Goal: Information Seeking & Learning: Understand process/instructions

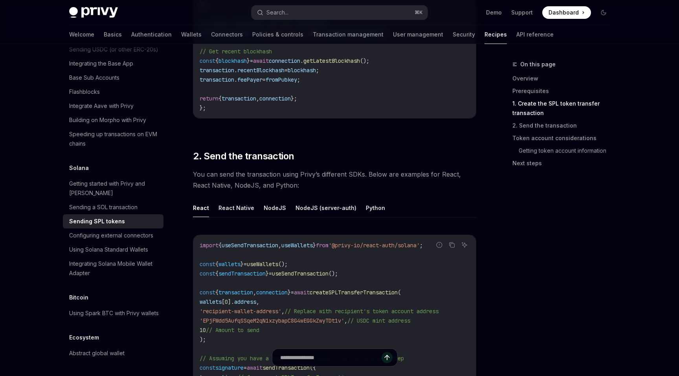
scroll to position [774, 0]
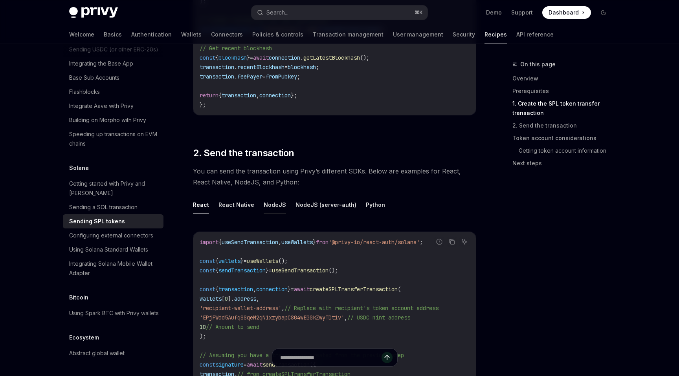
click at [268, 203] on button "NodeJS" at bounding box center [274, 205] width 22 height 18
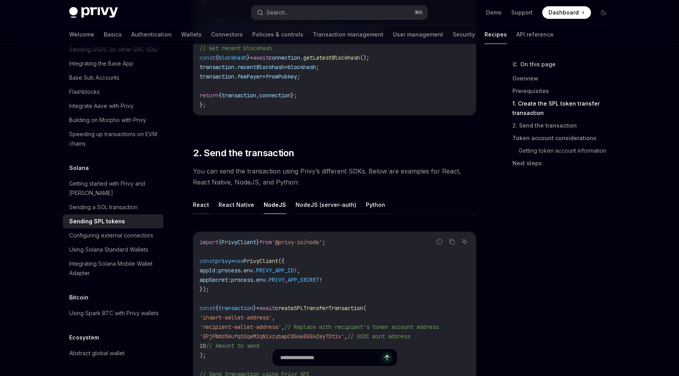
click at [201, 201] on button "React" at bounding box center [201, 205] width 16 height 18
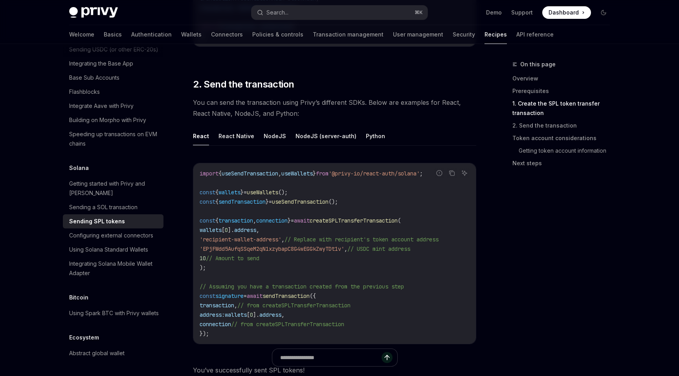
scroll to position [854, 0]
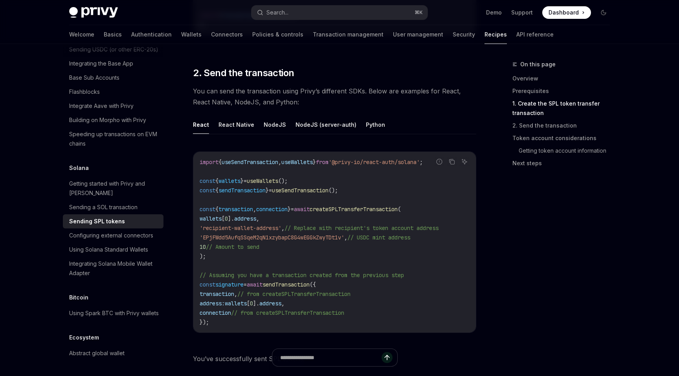
click at [293, 187] on span "useSendTransaction" at bounding box center [300, 190] width 57 height 7
copy span "useSendTransaction"
click at [259, 187] on span "sendTransaction" at bounding box center [241, 190] width 47 height 7
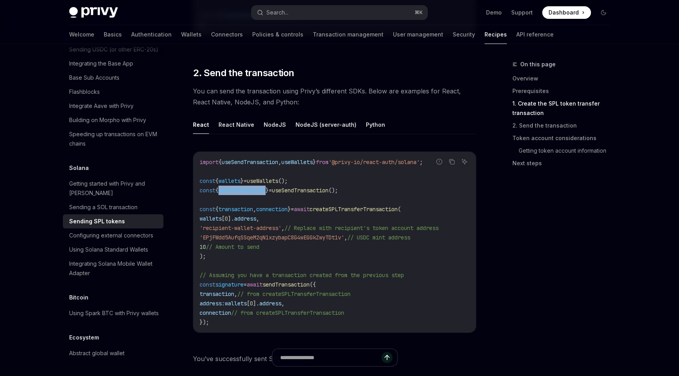
copy span "sendTransaction"
click at [337, 198] on code "import { useSendTransaction , useWallets } from '@privy-io/react-auth/solana' ;…" at bounding box center [334, 242] width 270 height 170
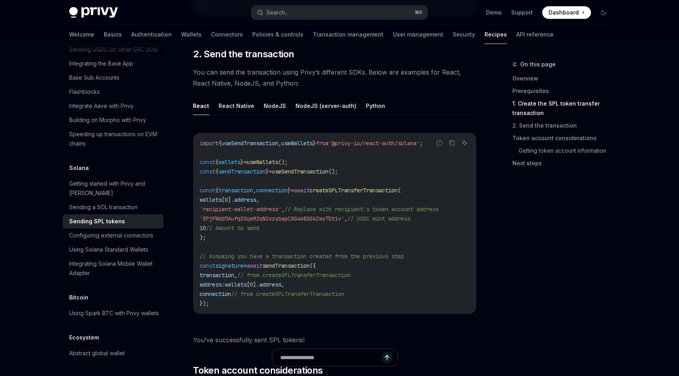
scroll to position [876, 0]
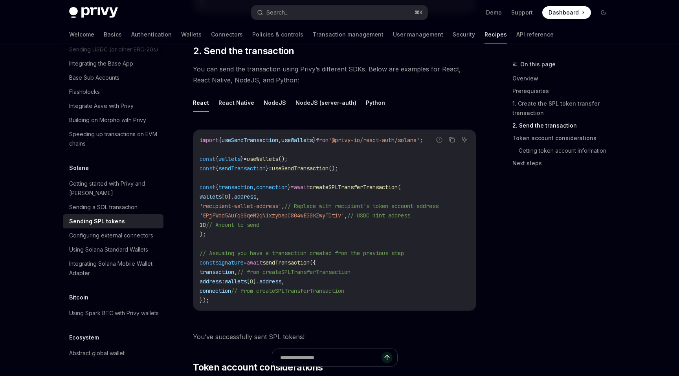
click at [214, 229] on code "import { useSendTransaction , useWallets } from '@privy-io/react-auth/solana' ;…" at bounding box center [334, 220] width 270 height 170
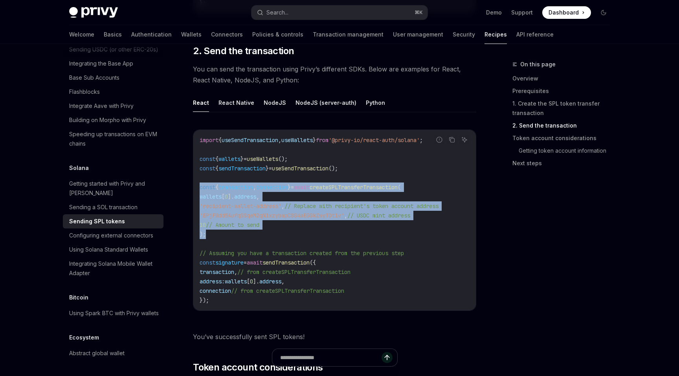
drag, startPoint x: 214, startPoint y: 231, endPoint x: 197, endPoint y: 184, distance: 49.9
click at [197, 184] on div "import { useSendTransaction , useWallets } from '@privy-io/react-auth/solana' ;…" at bounding box center [334, 220] width 282 height 181
copy code "const { transaction , connection } = await createSPLTransferTransaction ( walle…"
click at [273, 191] on code "import { useSendTransaction , useWallets } from '@privy-io/react-auth/solana' ;…" at bounding box center [334, 220] width 270 height 170
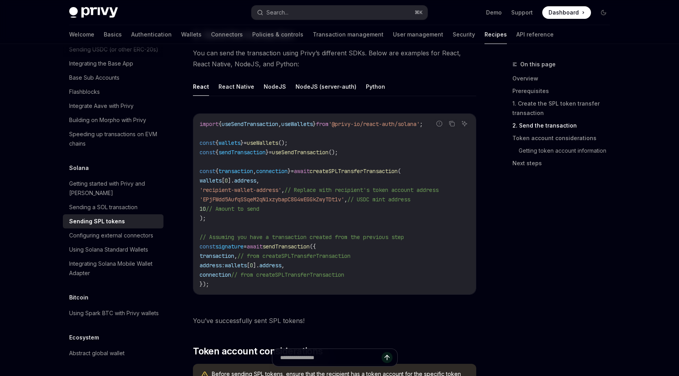
scroll to position [896, 0]
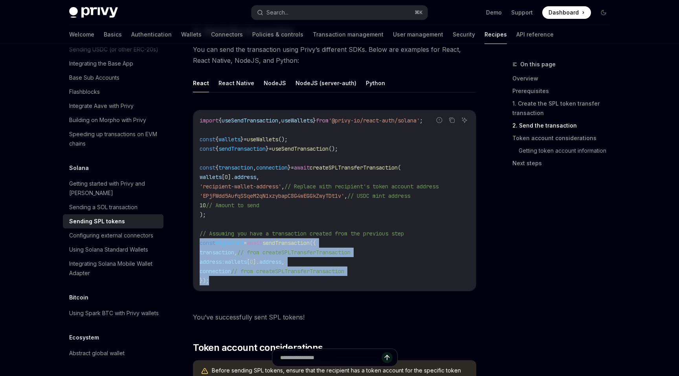
drag, startPoint x: 217, startPoint y: 273, endPoint x: 199, endPoint y: 242, distance: 36.6
click at [199, 242] on div "import { useSendTransaction , useWallets } from '@privy-io/react-auth/solana' ;…" at bounding box center [334, 200] width 282 height 181
copy code "const signature = await sendTransaction ({ transaction , // from createSPLTrans…"
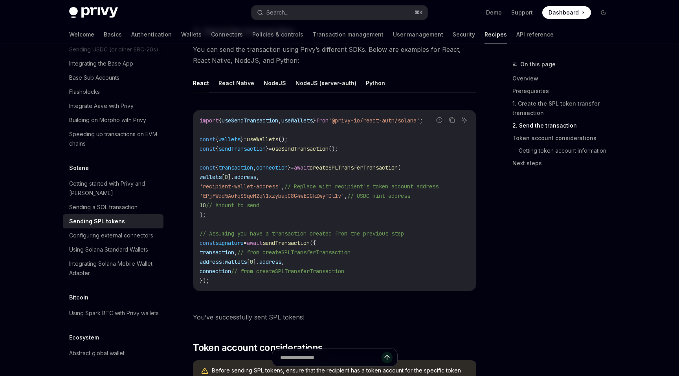
click at [294, 154] on code "import { useSendTransaction , useWallets } from '@privy-io/react-auth/solana' ;…" at bounding box center [334, 201] width 270 height 170
click at [465, 119] on icon "Ask AI" at bounding box center [464, 120] width 6 height 6
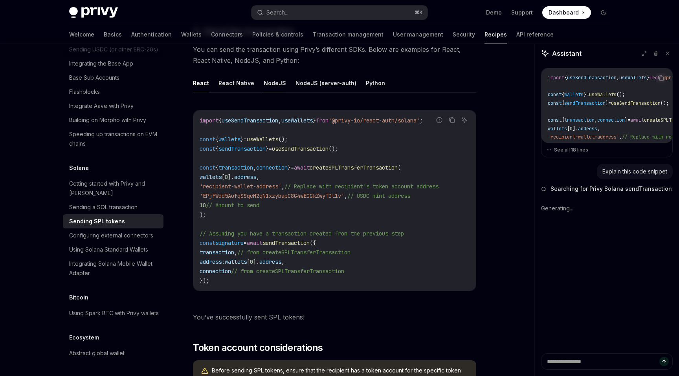
click at [275, 79] on button "NodeJS" at bounding box center [274, 83] width 22 height 18
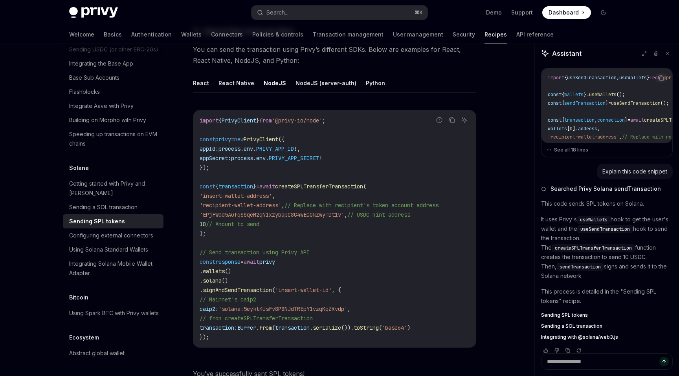
type textarea "*"
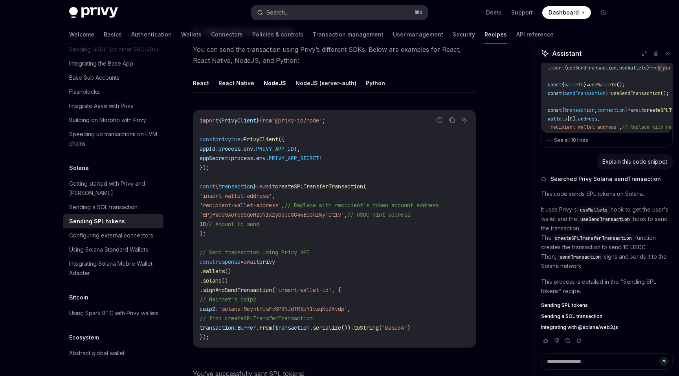
click at [271, 16] on div "Search..." at bounding box center [277, 12] width 22 height 9
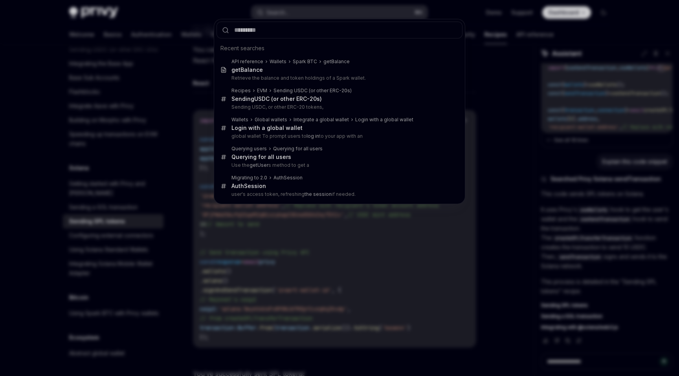
type input "**********"
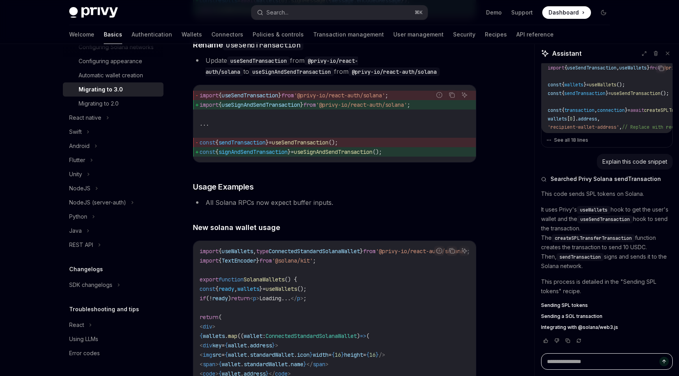
scroll to position [211, 0]
click at [263, 108] on span "useSignAndSendTransaction" at bounding box center [260, 104] width 79 height 7
copy span "useSignAndSendTransaction"
click at [309, 106] on div "import { useSendTransaction } from '@privy-io/react-auth/solana' ; import { use…" at bounding box center [334, 123] width 282 height 77
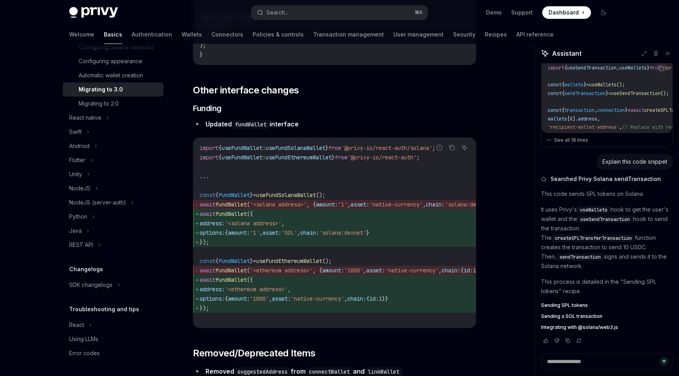
scroll to position [2309, 0]
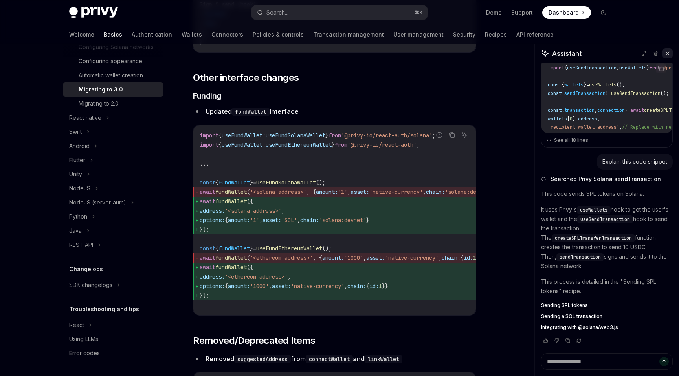
click at [665, 52] on icon at bounding box center [666, 53] width 5 height 5
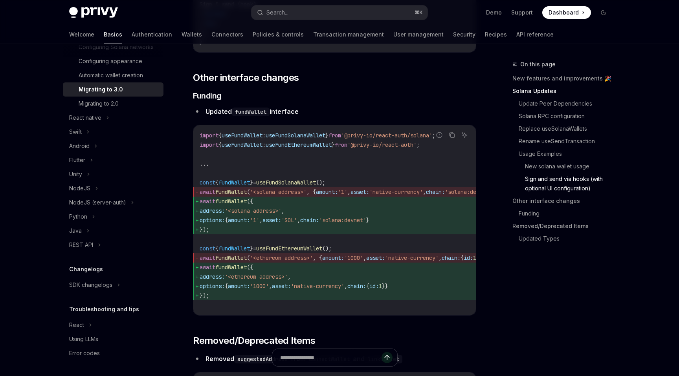
click at [298, 206] on span "await fundWallet ({" at bounding box center [359, 201] width 320 height 9
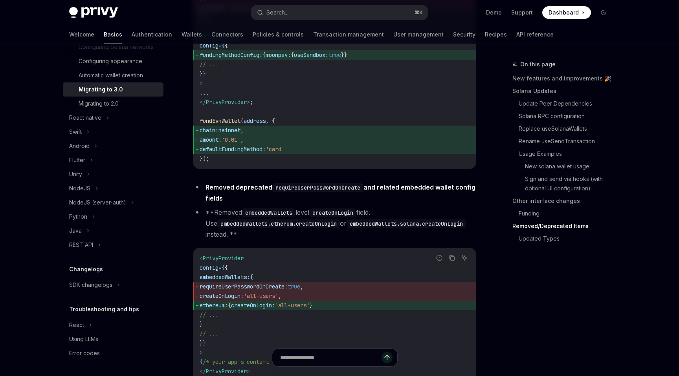
scroll to position [2982, 0]
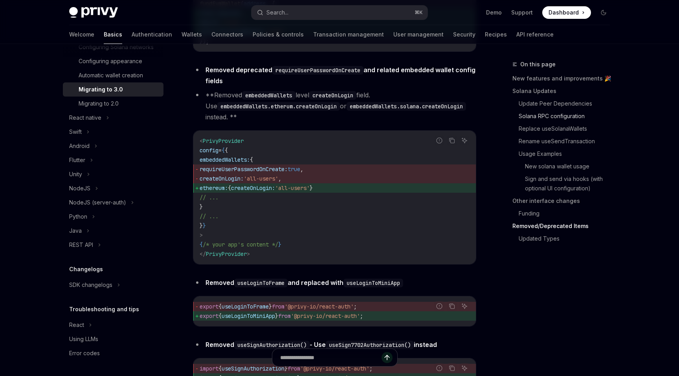
click at [546, 116] on link "Solana RPC configuration" at bounding box center [566, 116] width 97 height 13
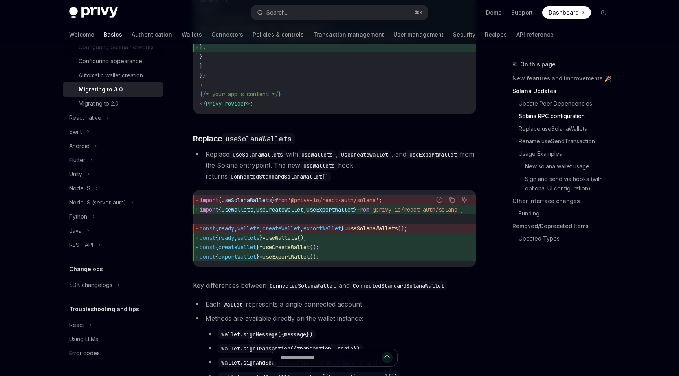
scroll to position [626, 0]
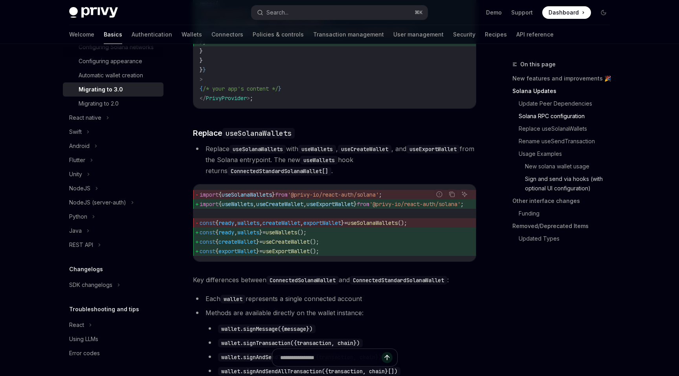
click at [549, 187] on link "Sign and send via hooks (with optional UI configuration)" at bounding box center [570, 184] width 91 height 22
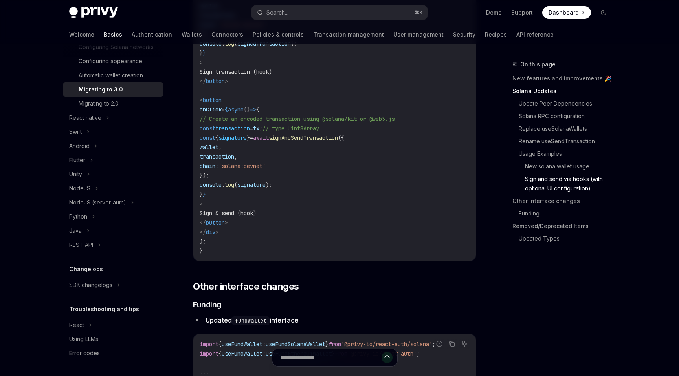
scroll to position [2095, 0]
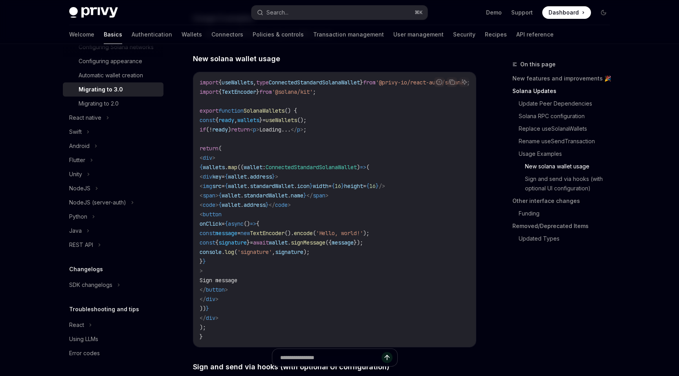
scroll to position [1136, 0]
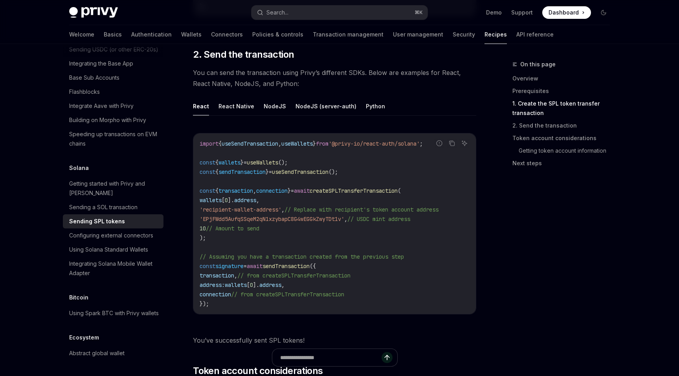
scroll to position [925, 0]
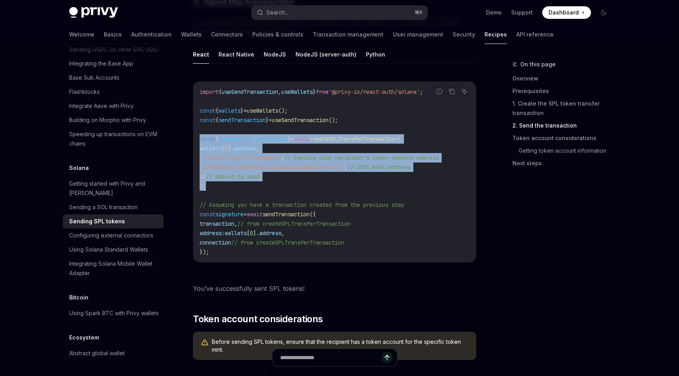
drag, startPoint x: 209, startPoint y: 182, endPoint x: 199, endPoint y: 133, distance: 49.8
click at [199, 133] on code "import { useSendTransaction , useWallets } from '@privy-io/react-auth/solana' ;…" at bounding box center [334, 172] width 270 height 170
copy code "const { transaction , connection } = await createSPLTransferTransaction ( walle…"
click at [225, 145] on span "[" at bounding box center [222, 148] width 3 height 7
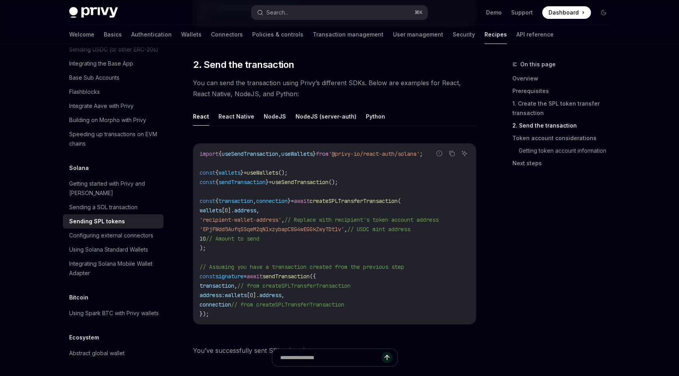
scroll to position [846, 0]
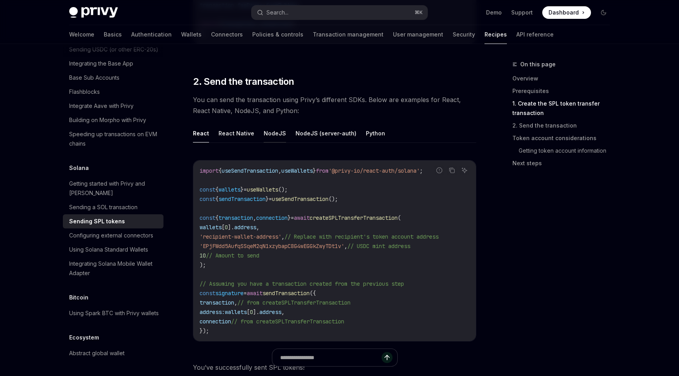
click at [273, 128] on button "NodeJS" at bounding box center [274, 133] width 22 height 18
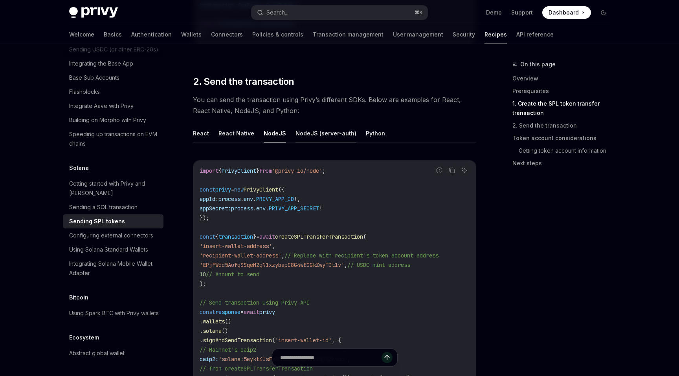
click at [304, 128] on button "NodeJS (server-auth)" at bounding box center [325, 133] width 61 height 18
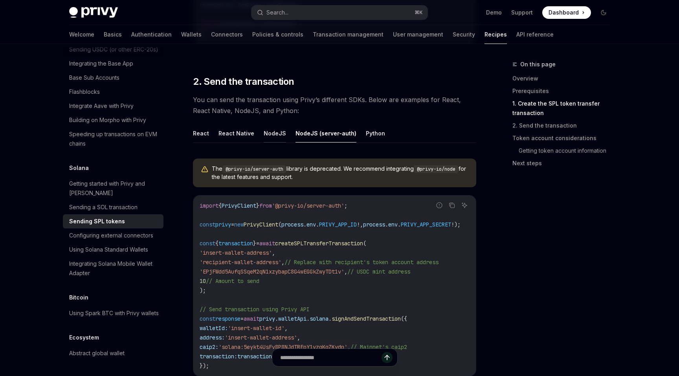
click at [274, 129] on button "NodeJS" at bounding box center [274, 133] width 22 height 18
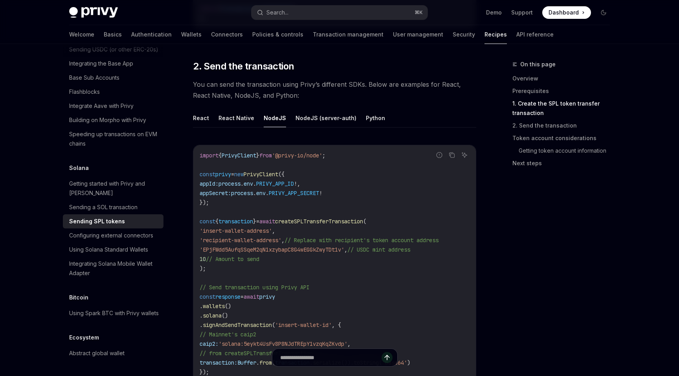
scroll to position [862, 0]
click at [316, 113] on button "NodeJS (server-auth)" at bounding box center [325, 117] width 61 height 18
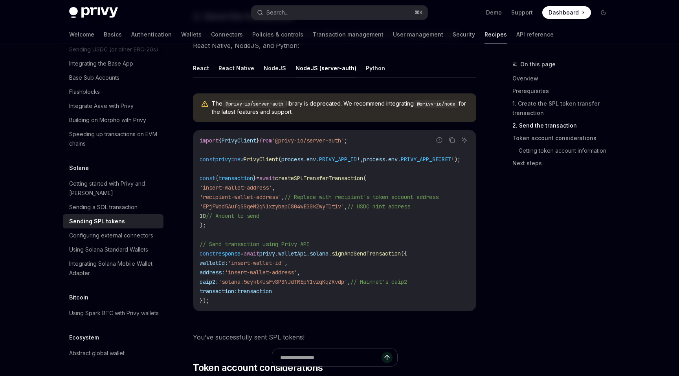
scroll to position [923, 0]
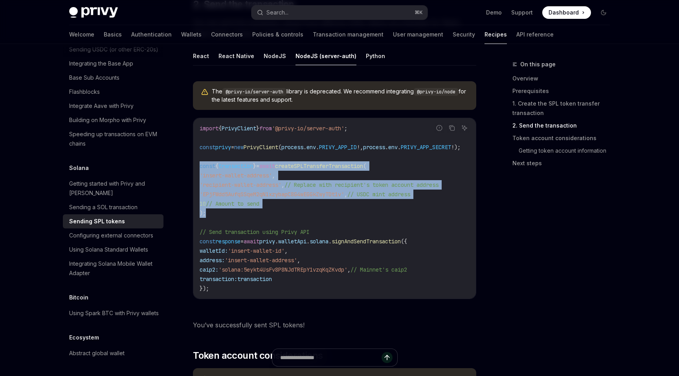
drag, startPoint x: 210, startPoint y: 207, endPoint x: 198, endPoint y: 161, distance: 47.3
click at [198, 161] on div "import { PrivyClient } from '@privy-io/server-auth' ; const privy = new PrivyCl…" at bounding box center [334, 208] width 282 height 181
copy code "const { transaction } = await createSPLTransferTransaction ( 'insert-wallet-add…"
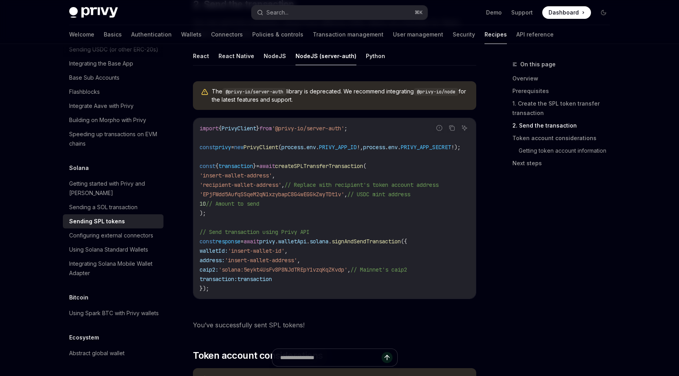
click at [229, 172] on span "'insert-wallet-address'" at bounding box center [235, 175] width 72 height 7
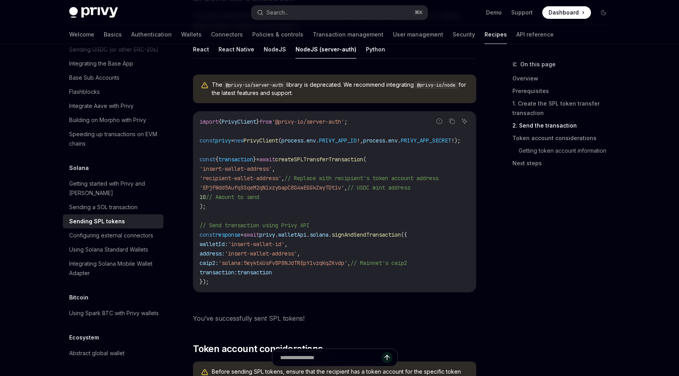
scroll to position [921, 0]
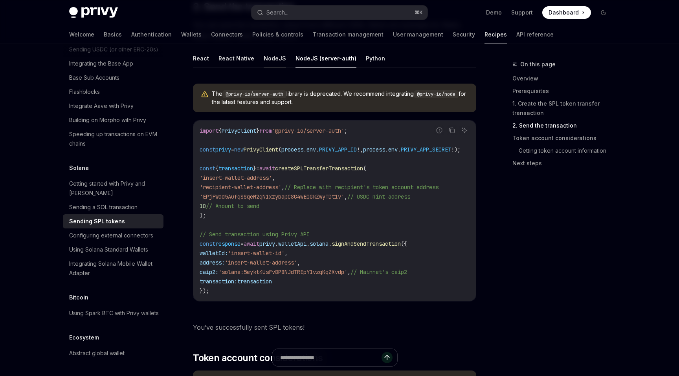
click at [276, 56] on button "NodeJS" at bounding box center [274, 58] width 22 height 18
type textarea "*"
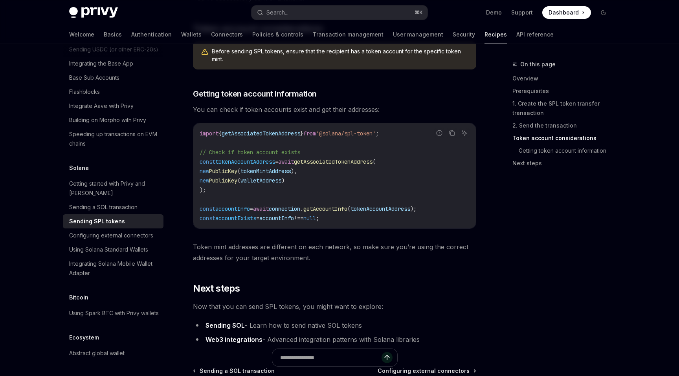
scroll to position [1279, 0]
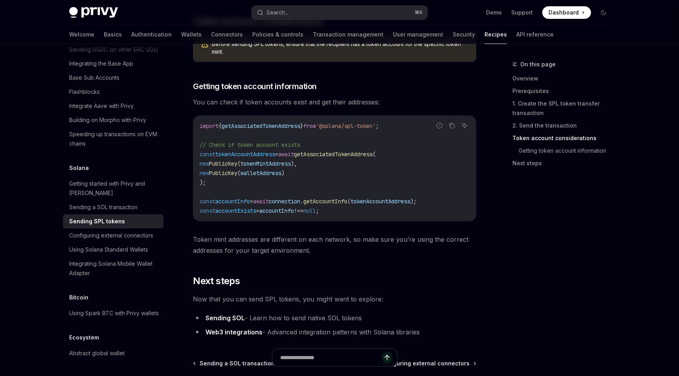
click at [311, 240] on span "Token mint addresses are different on each network, so make sure you’re using t…" at bounding box center [334, 245] width 283 height 22
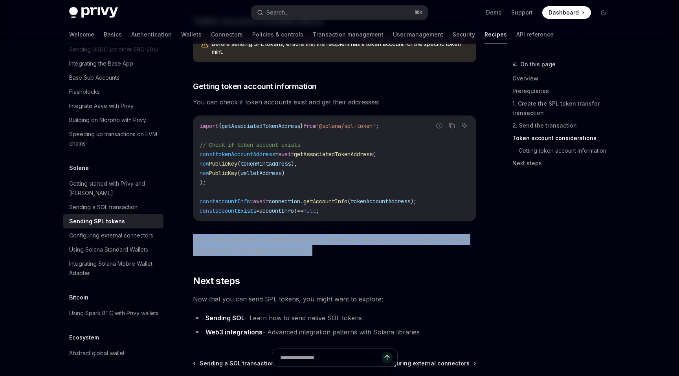
click at [311, 240] on span "Token mint addresses are different on each network, so make sure you’re using t…" at bounding box center [334, 245] width 283 height 22
click at [329, 242] on span "Token mint addresses are different on each network, so make sure you’re using t…" at bounding box center [334, 245] width 283 height 22
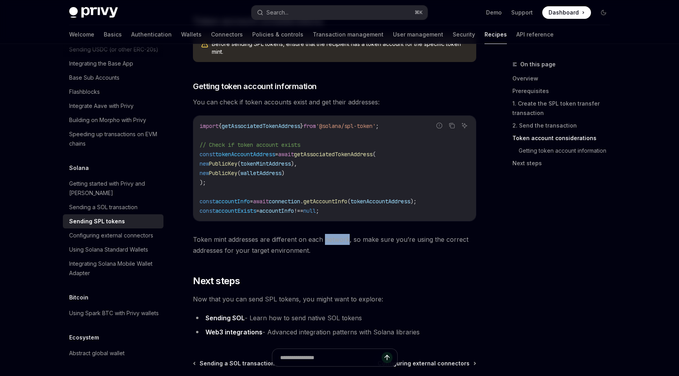
click at [329, 242] on span "Token mint addresses are different on each network, so make sure you’re using t…" at bounding box center [334, 245] width 283 height 22
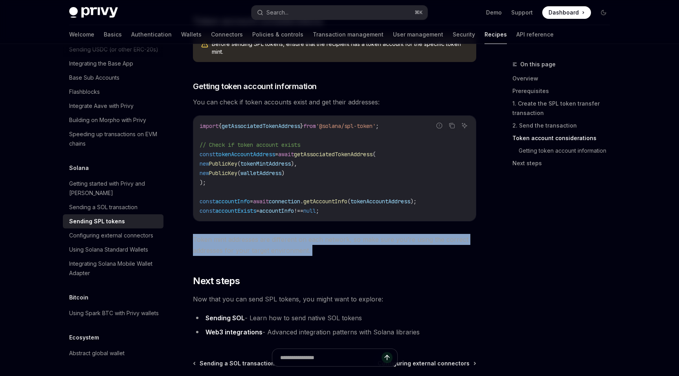
click at [329, 242] on span "Token mint addresses are different on each network, so make sure you’re using t…" at bounding box center [334, 245] width 283 height 22
click at [340, 242] on span "Token mint addresses are different on each network, so make sure you’re using t…" at bounding box center [334, 245] width 283 height 22
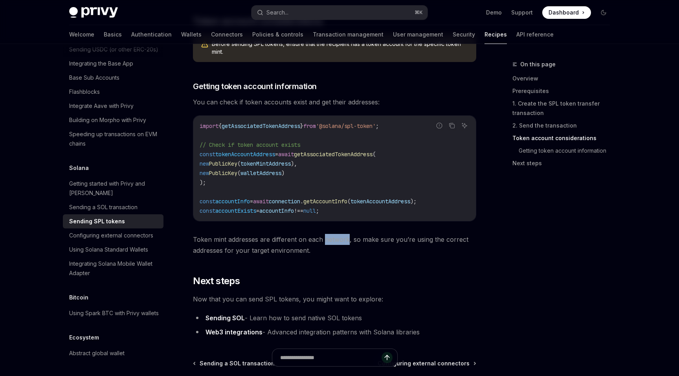
click at [340, 242] on span "Token mint addresses are different on each network, so make sure you’re using t…" at bounding box center [334, 245] width 283 height 22
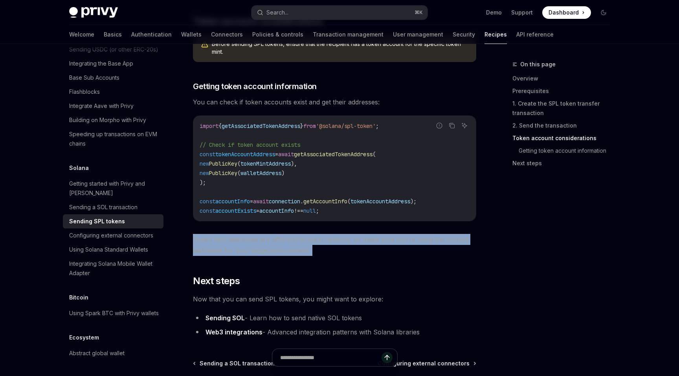
click at [340, 242] on span "Token mint addresses are different on each network, so make sure you’re using t…" at bounding box center [334, 245] width 283 height 22
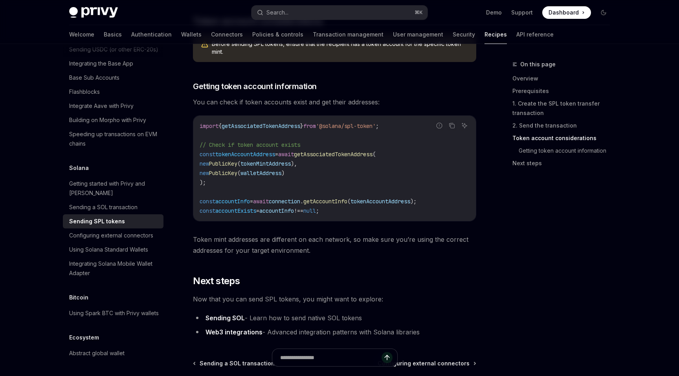
click at [316, 240] on span "Token mint addresses are different on each network, so make sure you’re using t…" at bounding box center [334, 245] width 283 height 22
click at [322, 240] on span "Token mint addresses are different on each network, so make sure you’re using t…" at bounding box center [334, 245] width 283 height 22
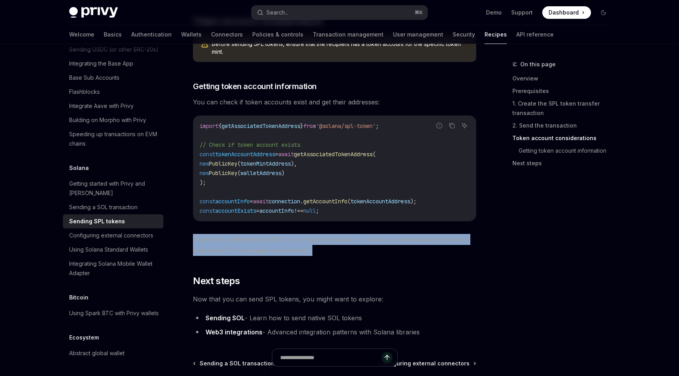
click at [322, 240] on span "Token mint addresses are different on each network, so make sure you’re using t…" at bounding box center [334, 245] width 283 height 22
click at [322, 241] on span "Token mint addresses are different on each network, so make sure you’re using t…" at bounding box center [334, 245] width 283 height 22
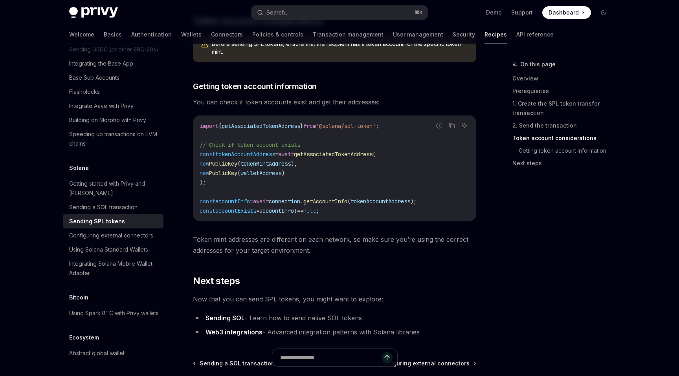
click at [323, 247] on span "Token mint addresses are different on each network, so make sure you’re using t…" at bounding box center [334, 245] width 283 height 22
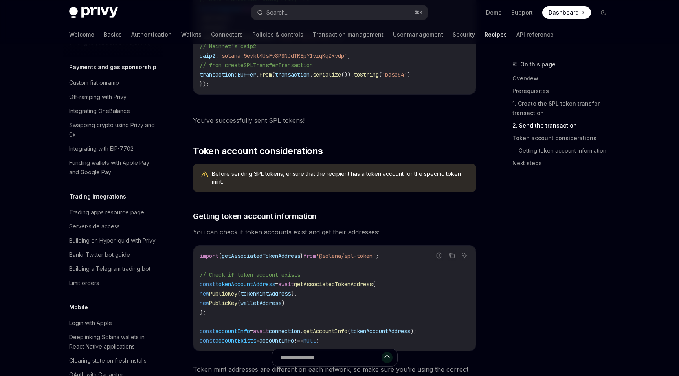
scroll to position [1087, 0]
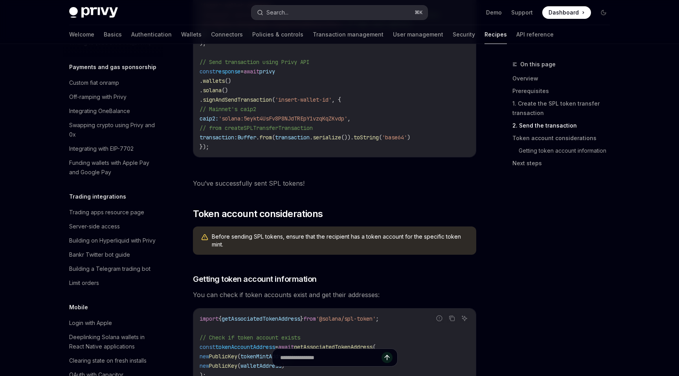
click at [304, 14] on button "Search... ⌘ K" at bounding box center [339, 12] width 176 height 14
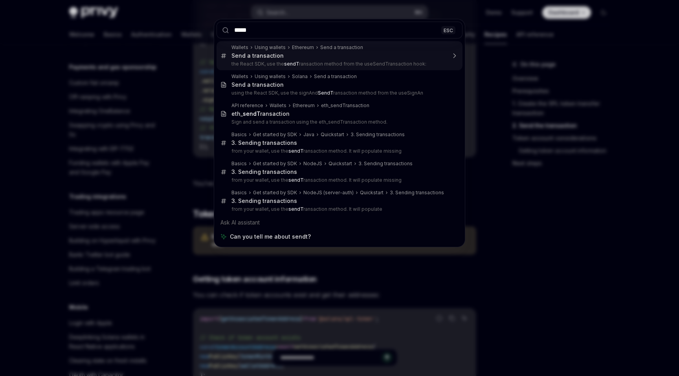
type input "******"
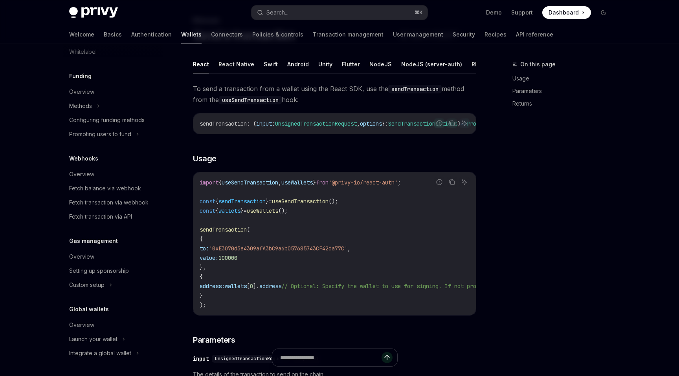
scroll to position [70, 0]
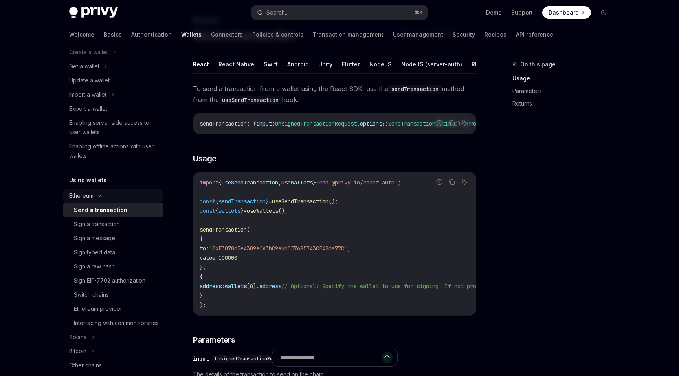
click at [104, 197] on icon at bounding box center [99, 195] width 9 height 3
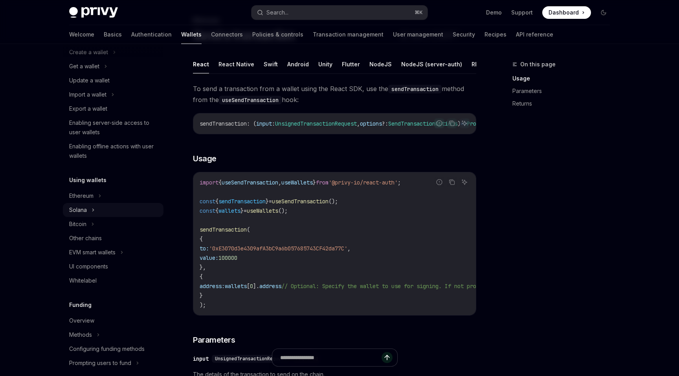
click at [96, 208] on div "Solana" at bounding box center [113, 210] width 101 height 14
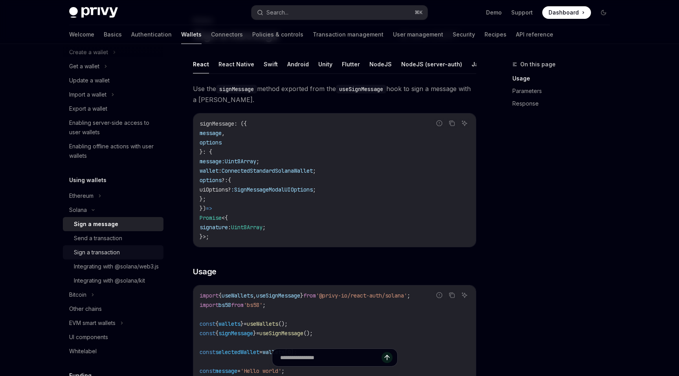
click at [105, 256] on div "Sign a transaction" at bounding box center [97, 252] width 46 height 9
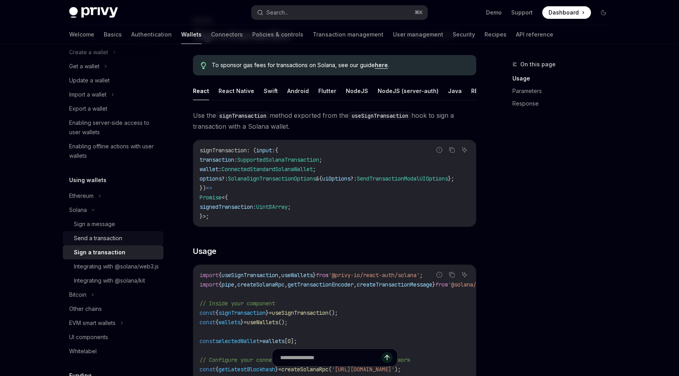
click at [105, 240] on div "Send a transaction" at bounding box center [98, 238] width 48 height 9
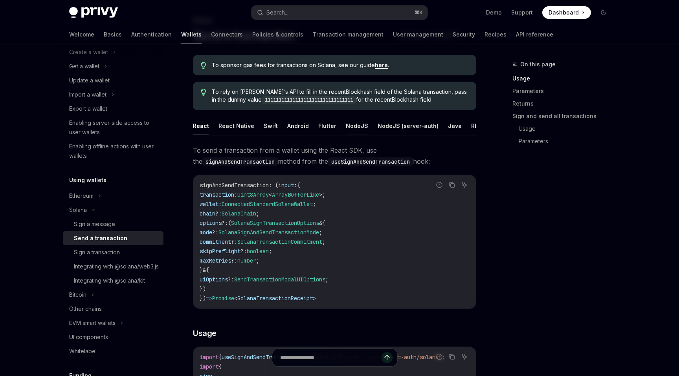
click at [351, 126] on button "NodeJS" at bounding box center [357, 126] width 22 height 18
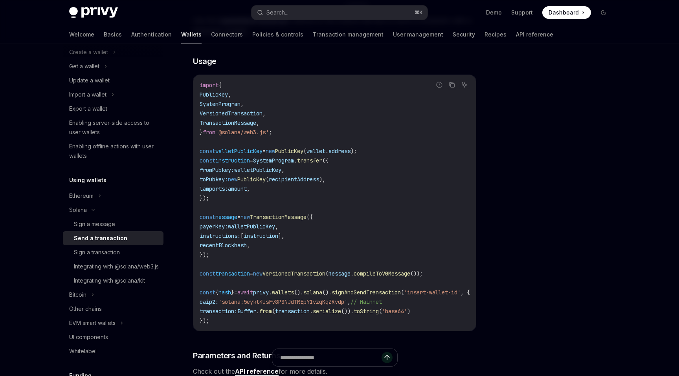
scroll to position [181, 0]
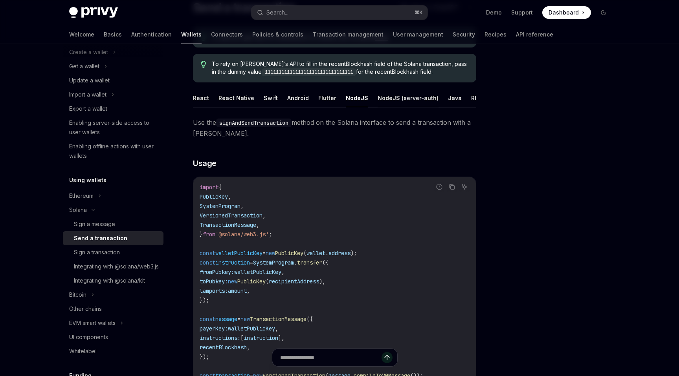
click at [378, 95] on button "NodeJS (server-auth)" at bounding box center [407, 98] width 61 height 18
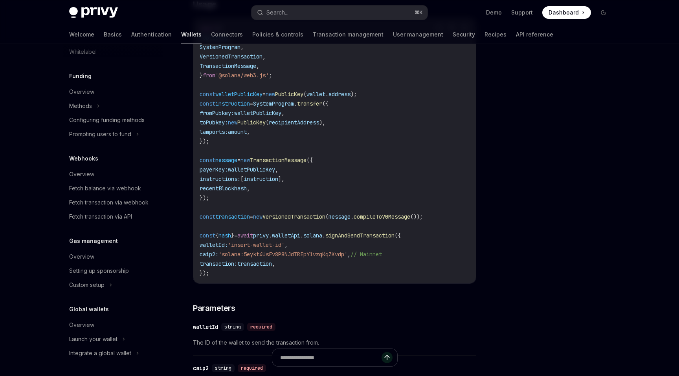
scroll to position [307, 0]
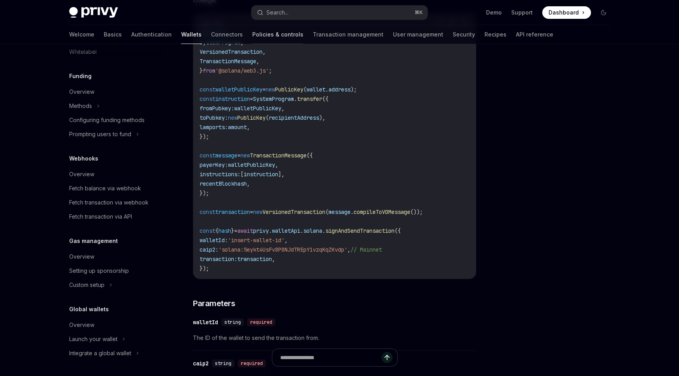
click at [252, 38] on link "Policies & controls" at bounding box center [277, 34] width 51 height 19
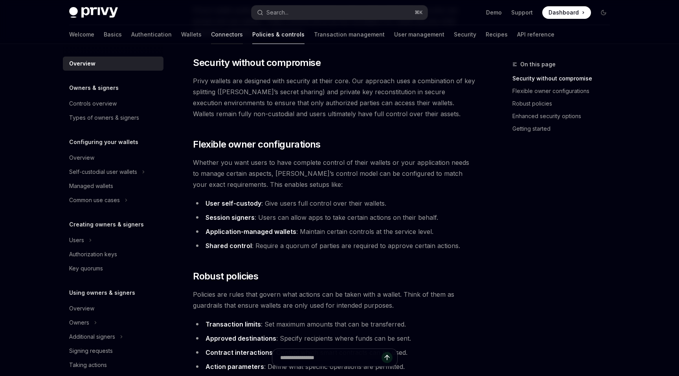
click at [211, 35] on link "Connectors" at bounding box center [227, 34] width 32 height 19
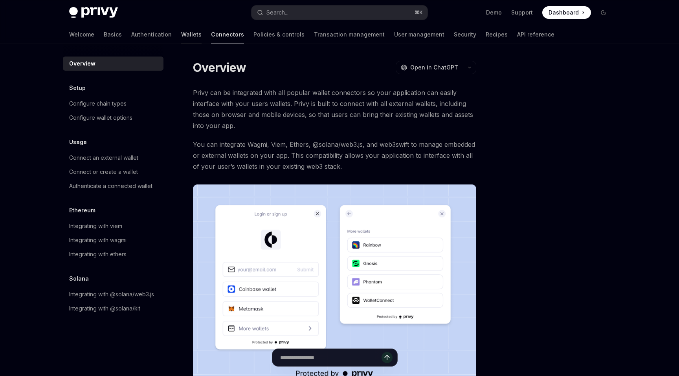
click at [181, 32] on link "Wallets" at bounding box center [191, 34] width 20 height 19
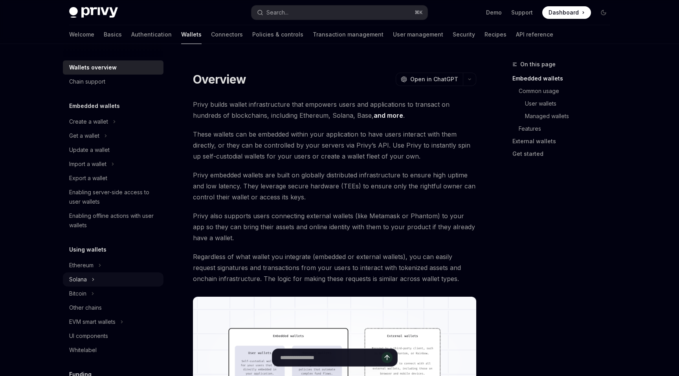
click at [91, 274] on div "Solana" at bounding box center [113, 280] width 101 height 14
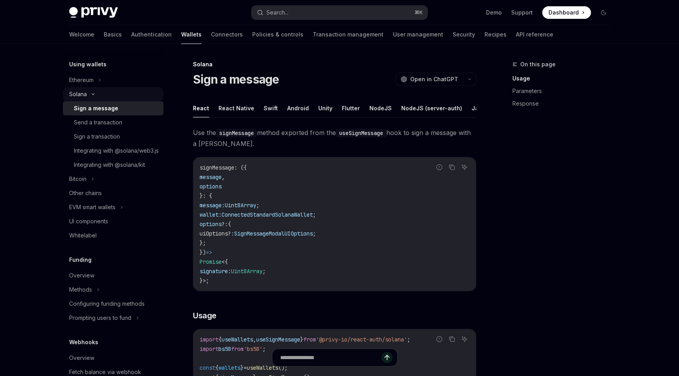
scroll to position [188, 0]
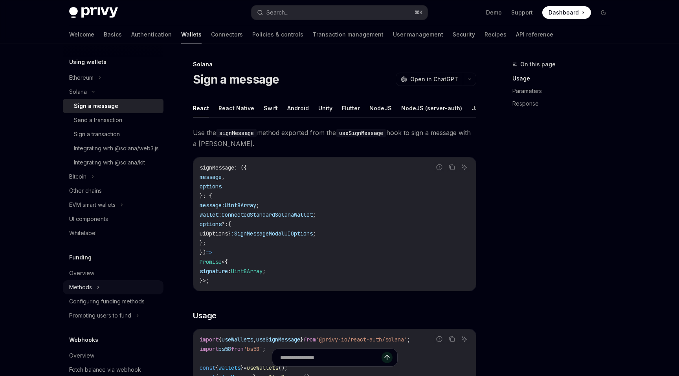
click at [97, 291] on div "Methods" at bounding box center [113, 287] width 101 height 14
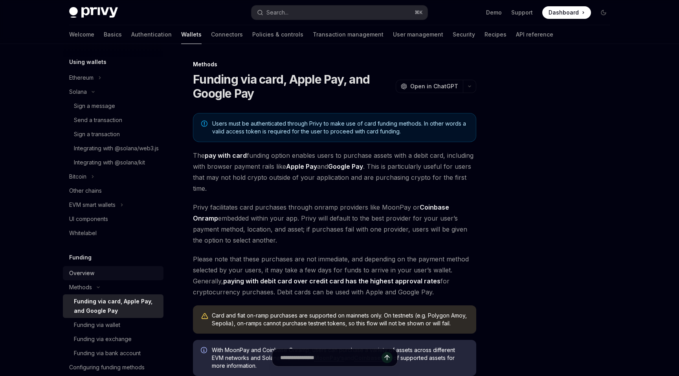
click at [98, 278] on div "Overview" at bounding box center [114, 273] width 90 height 9
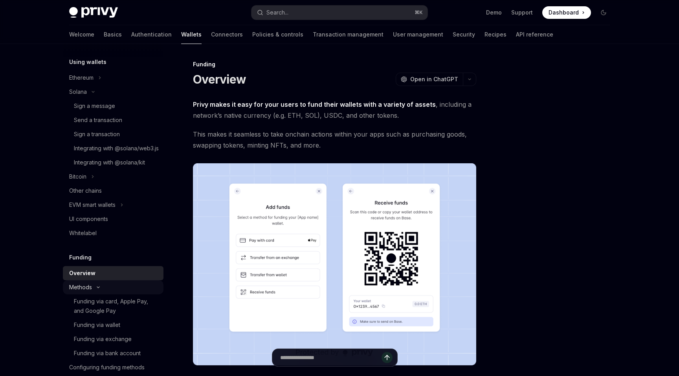
click at [100, 293] on div "Methods" at bounding box center [113, 287] width 101 height 14
click at [100, 294] on div "Methods" at bounding box center [113, 287] width 101 height 14
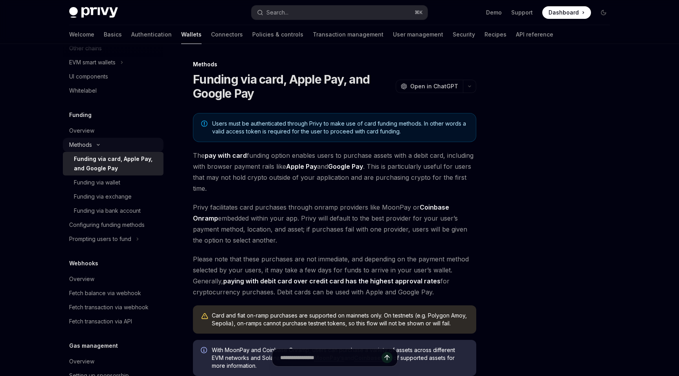
scroll to position [331, 0]
click at [123, 229] on div "Configuring funding methods" at bounding box center [106, 224] width 75 height 9
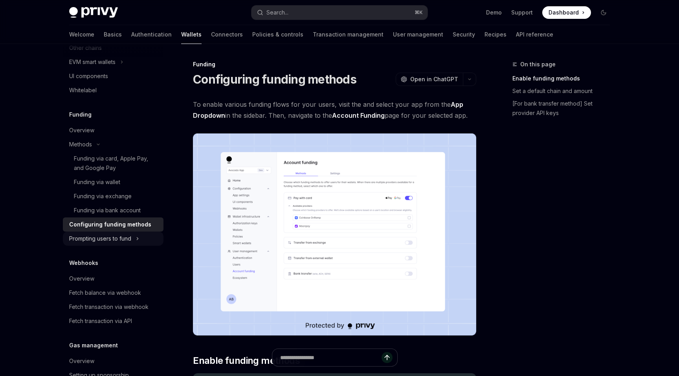
click at [134, 246] on div "Prompting users to fund" at bounding box center [113, 239] width 101 height 14
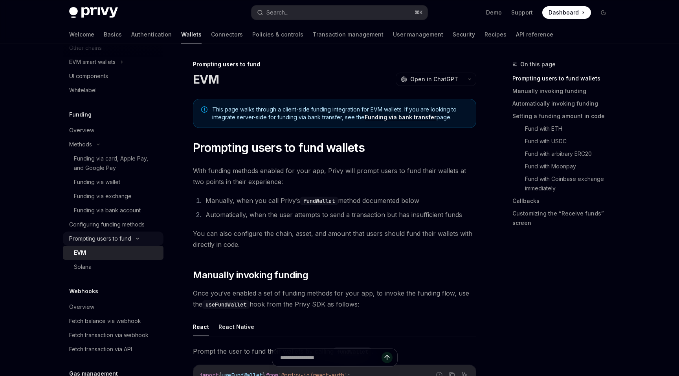
click at [134, 240] on icon at bounding box center [137, 238] width 9 height 3
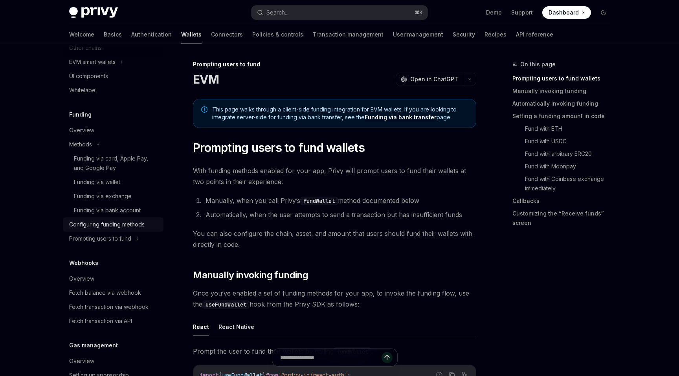
click at [134, 232] on link "Configuring funding methods" at bounding box center [113, 225] width 101 height 14
type textarea "*"
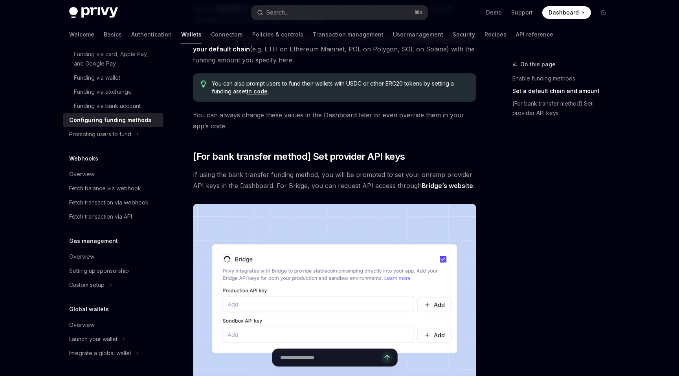
scroll to position [598, 0]
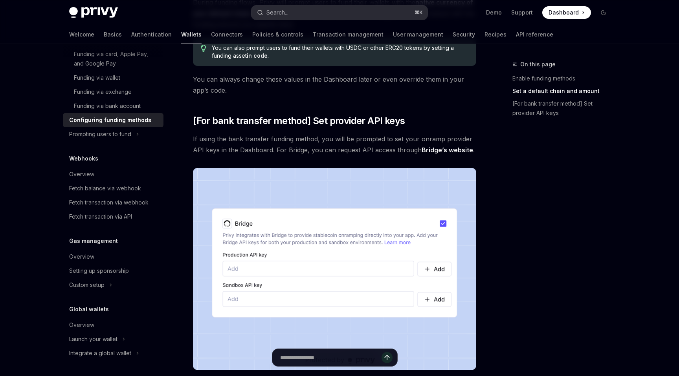
click at [313, 15] on button "Search... ⌘ K" at bounding box center [339, 12] width 176 height 14
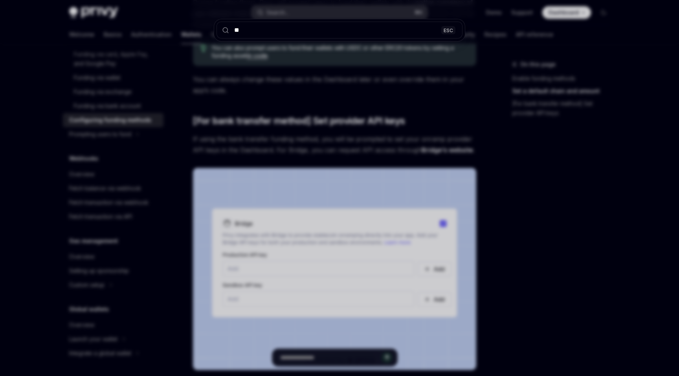
type input "***"
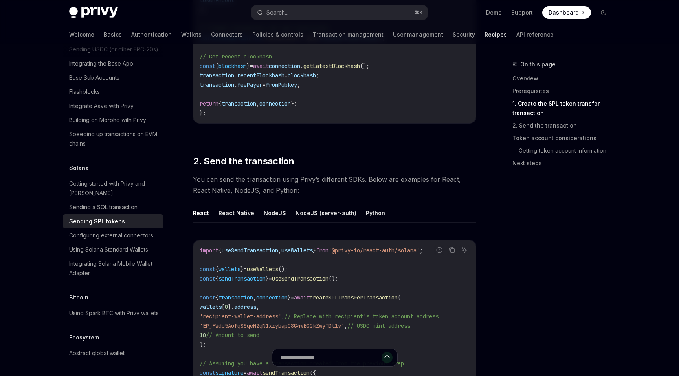
scroll to position [794, 0]
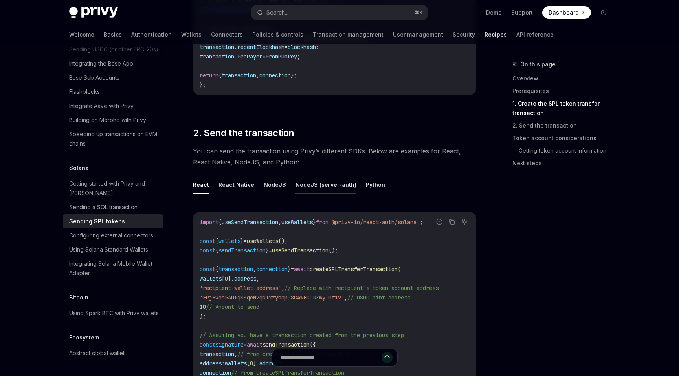
click at [301, 187] on button "NodeJS (server-auth)" at bounding box center [325, 185] width 61 height 18
type textarea "*"
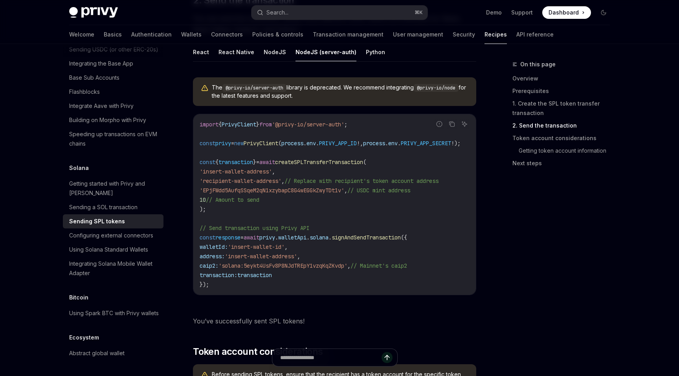
scroll to position [931, 0]
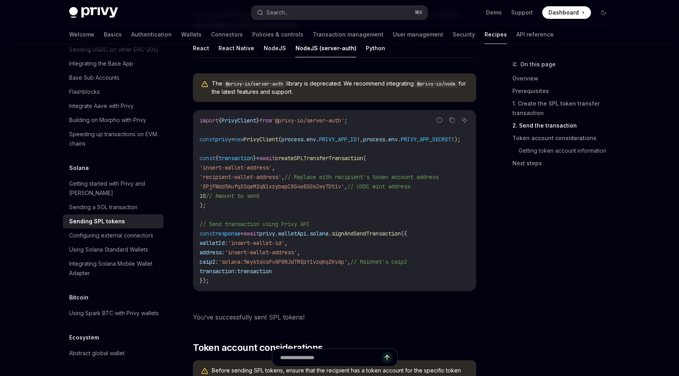
click at [204, 155] on span "const" at bounding box center [207, 158] width 16 height 7
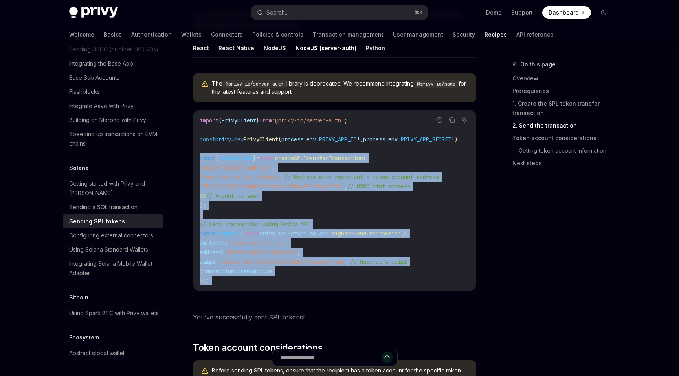
drag, startPoint x: 204, startPoint y: 152, endPoint x: 225, endPoint y: 276, distance: 126.0
click at [226, 277] on code "import { PrivyClient } from '@privy-io/server-auth' ; const privy = new PrivyCl…" at bounding box center [339, 201] width 280 height 170
copy div "const { transaction } = await createSPLTransferTransaction ( 'insert-wallet-add…"
click at [225, 276] on code "import { PrivyClient } from '@privy-io/server-auth' ; const privy = new PrivyCl…" at bounding box center [339, 201] width 280 height 170
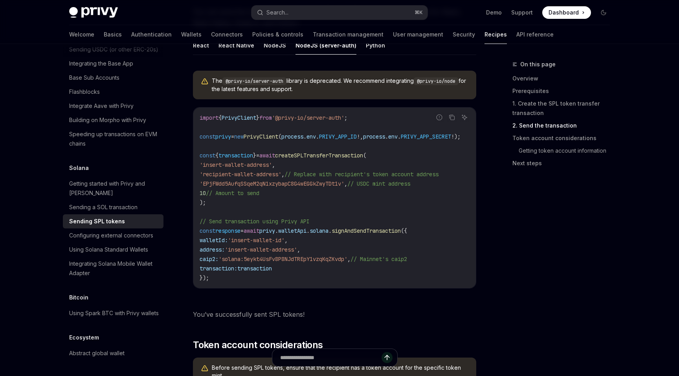
scroll to position [926, 0]
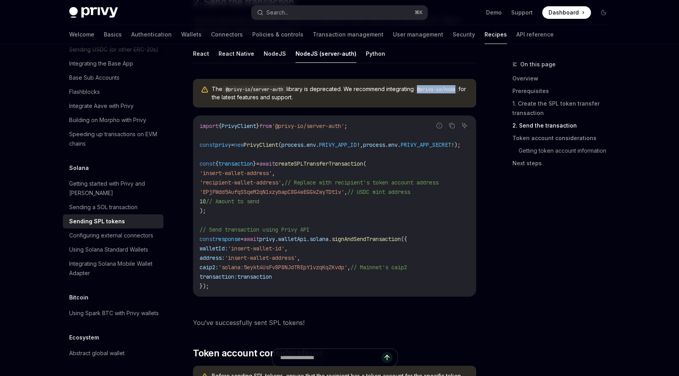
drag, startPoint x: 423, startPoint y: 86, endPoint x: 465, endPoint y: 84, distance: 42.4
click at [458, 86] on code "@privy-io/node" at bounding box center [436, 90] width 45 height 8
copy code "@privy-io/node"
click at [293, 13] on button "Search... ⌘ K" at bounding box center [339, 12] width 176 height 14
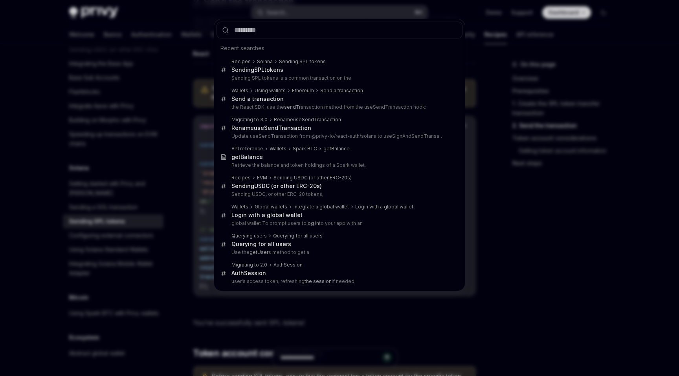
type input "**********"
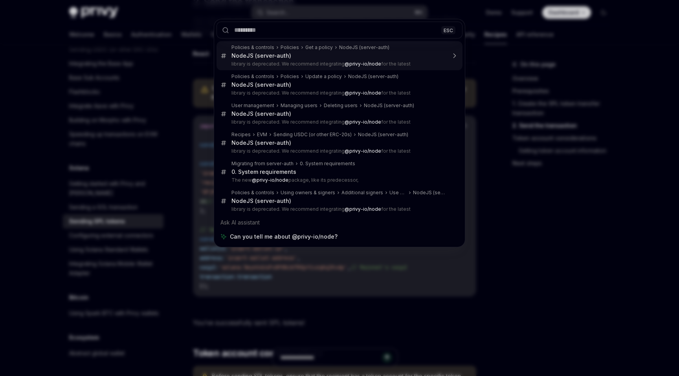
type textarea "*"
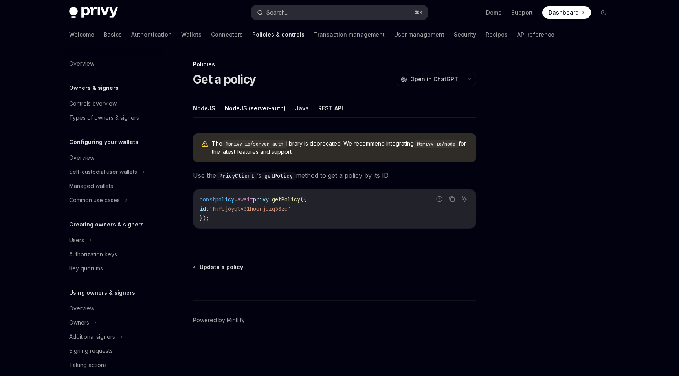
click at [271, 6] on button "Search... ⌘ K" at bounding box center [339, 12] width 176 height 14
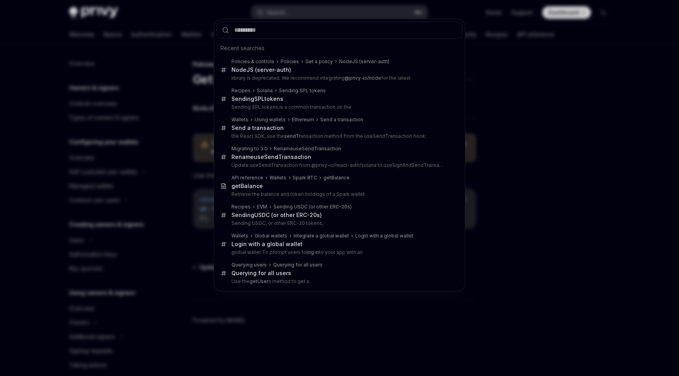
type input "**********"
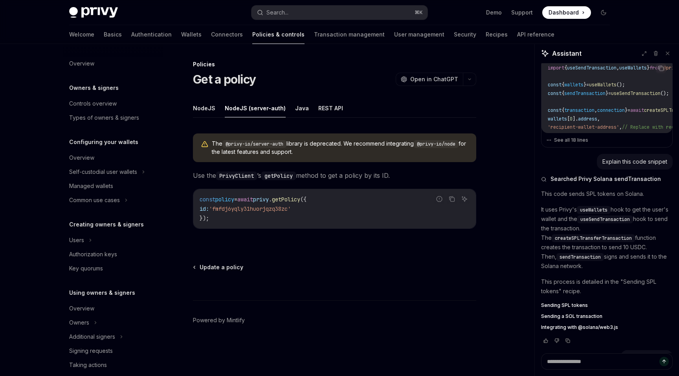
type textarea "*"
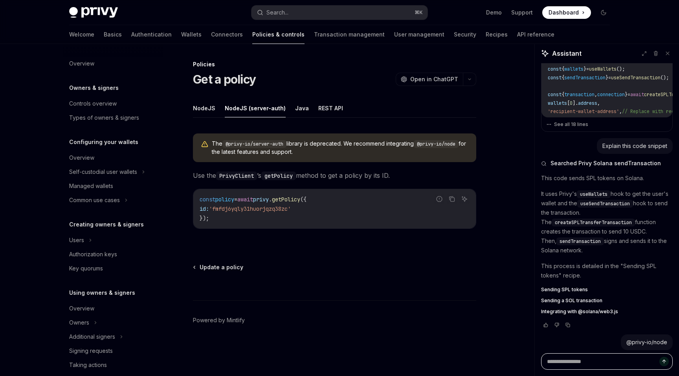
click at [617, 363] on textarea at bounding box center [607, 361] width 132 height 16
type textarea "*"
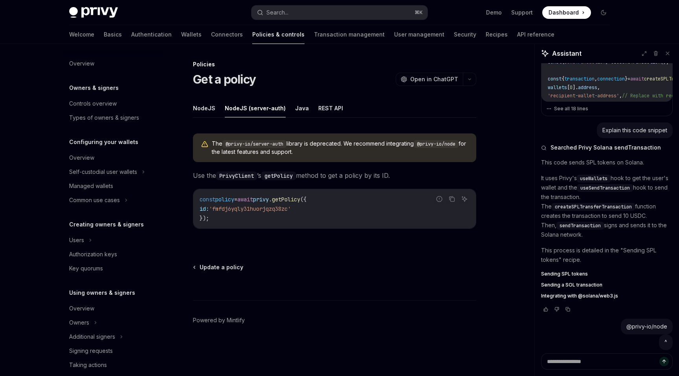
click at [615, 334] on div "@privy-io/node" at bounding box center [607, 327] width 132 height 16
click at [667, 51] on icon at bounding box center [666, 53] width 5 height 5
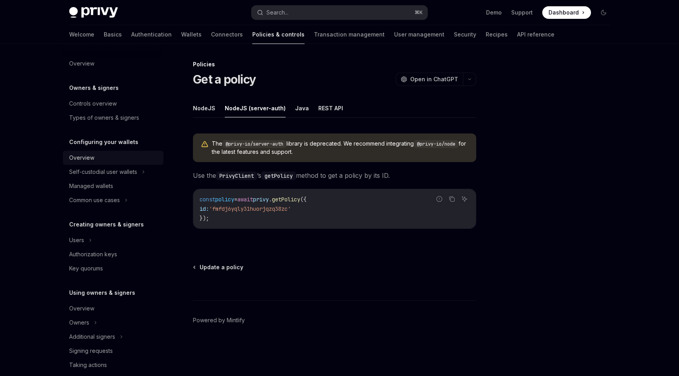
click at [112, 161] on div "Overview" at bounding box center [114, 157] width 90 height 9
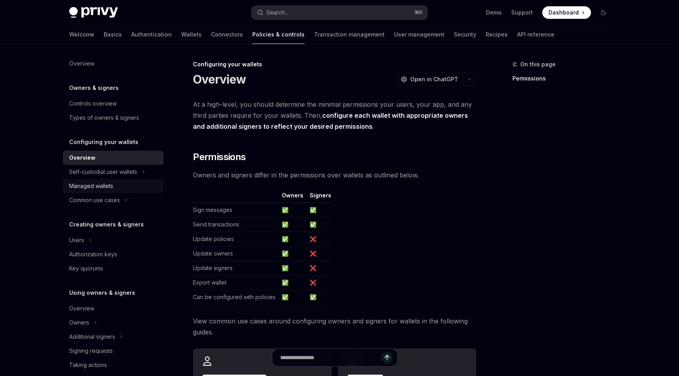
click at [119, 179] on link "Managed wallets" at bounding box center [113, 186] width 101 height 14
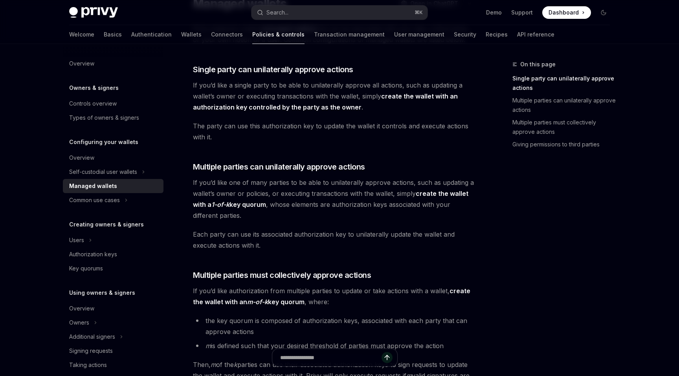
scroll to position [54, 0]
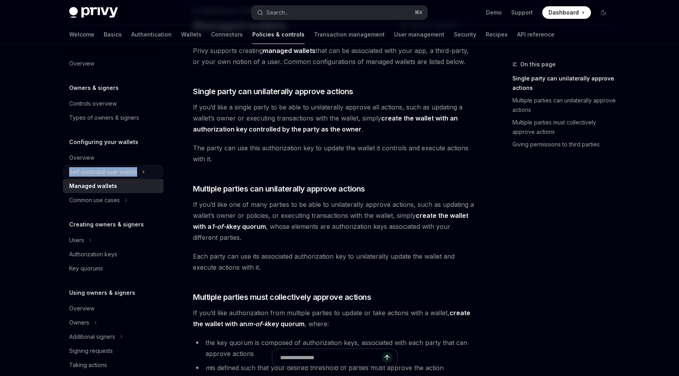
click at [136, 167] on div "Self-custodial user wallets" at bounding box center [103, 171] width 68 height 9
type textarea "*"
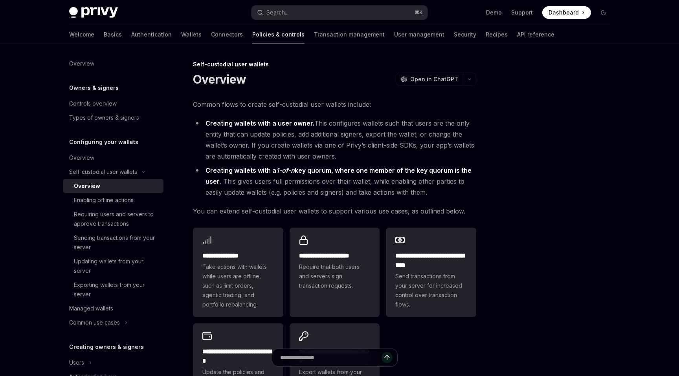
click at [184, 194] on div "**********" at bounding box center [261, 306] width 434 height 493
click at [313, 10] on button "Search... ⌘ K" at bounding box center [339, 12] width 176 height 14
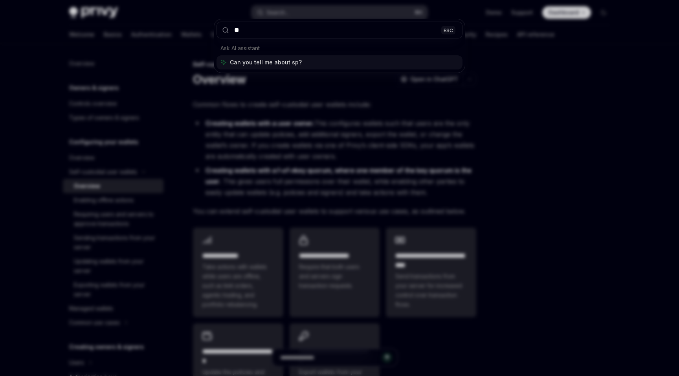
type input "***"
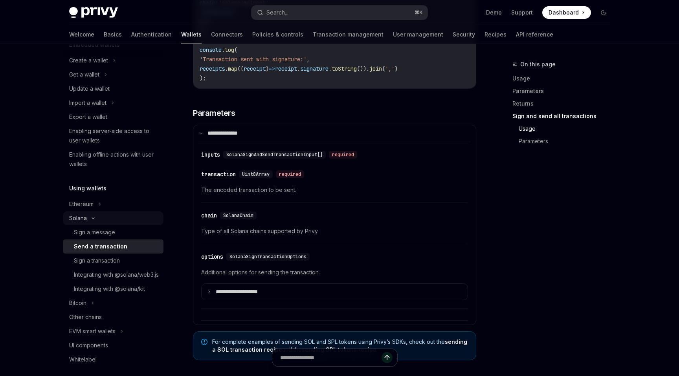
scroll to position [66, 0]
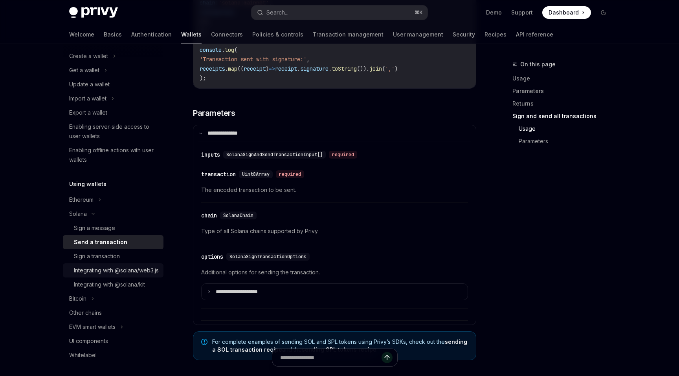
click at [114, 275] on div "Integrating with @solana/web3.js" at bounding box center [116, 270] width 85 height 9
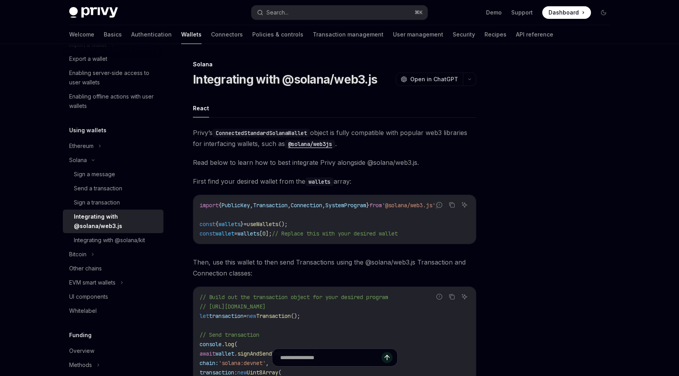
scroll to position [128, 0]
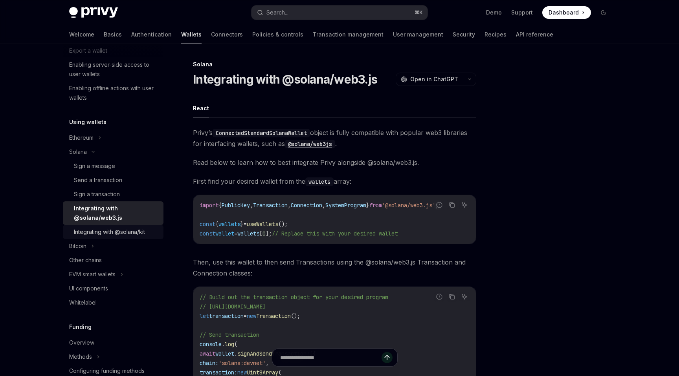
click at [141, 231] on div "Integrating with @solana/kit" at bounding box center [109, 231] width 71 height 9
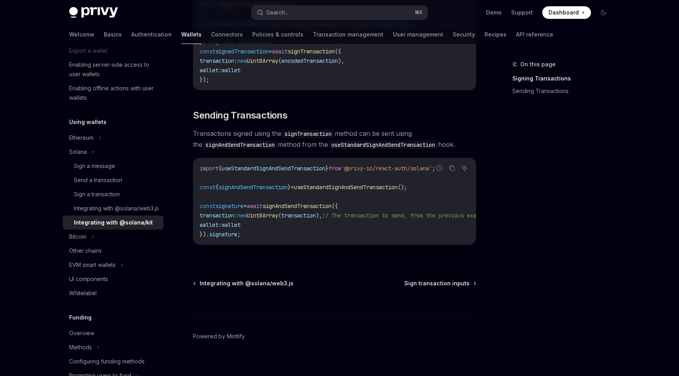
scroll to position [640, 0]
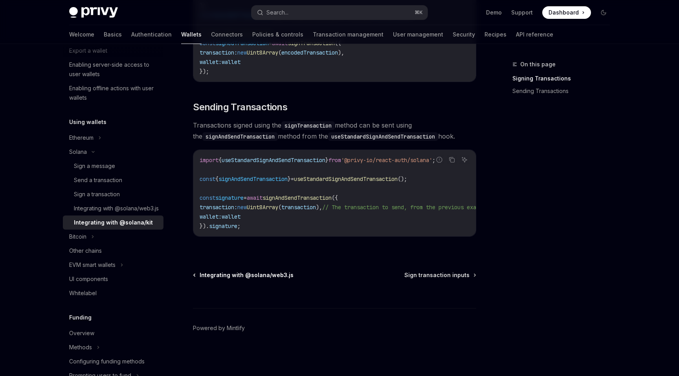
click at [255, 275] on span "Integrating with @solana/web3.js" at bounding box center [246, 275] width 94 height 8
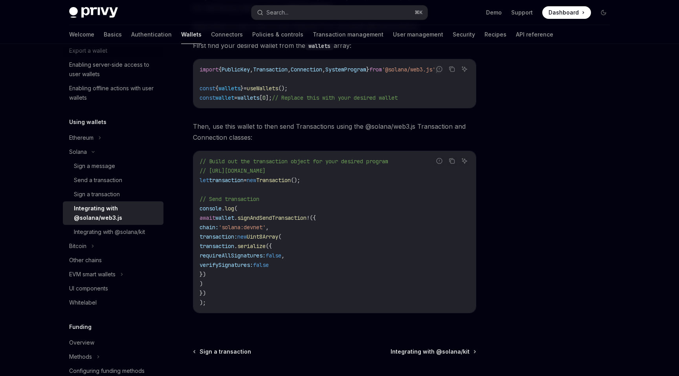
scroll to position [129, 0]
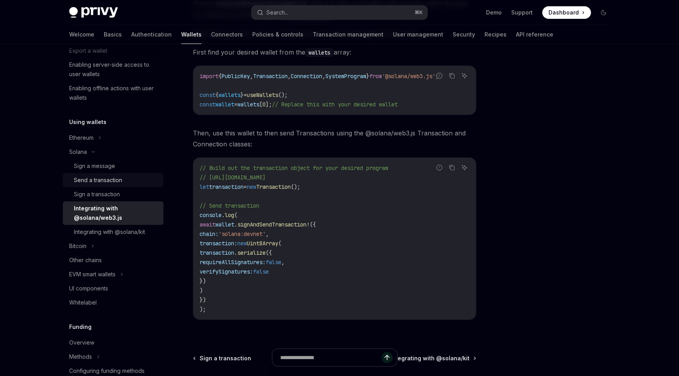
click at [118, 181] on div "Send a transaction" at bounding box center [98, 180] width 48 height 9
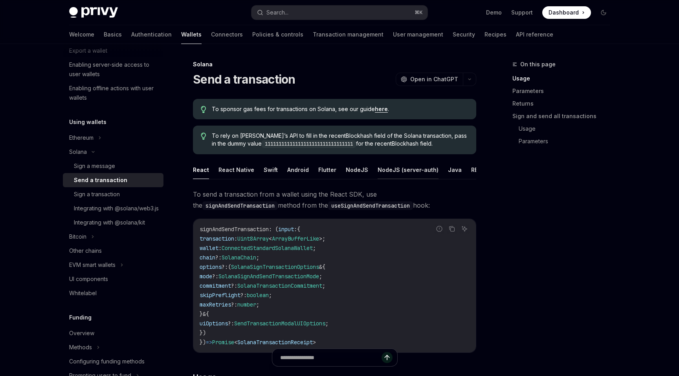
click at [389, 176] on button "NodeJS (server-auth)" at bounding box center [407, 170] width 61 height 18
type textarea "*"
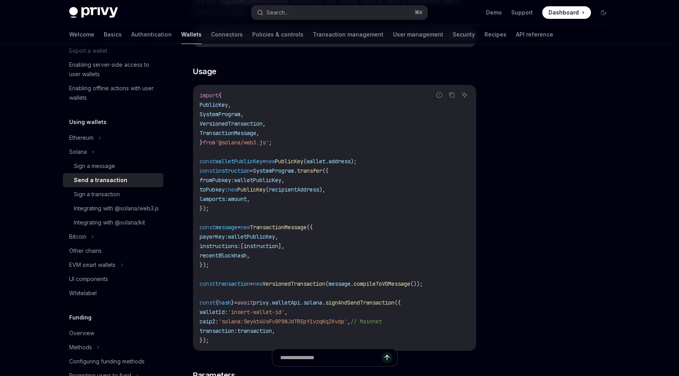
scroll to position [243, 0]
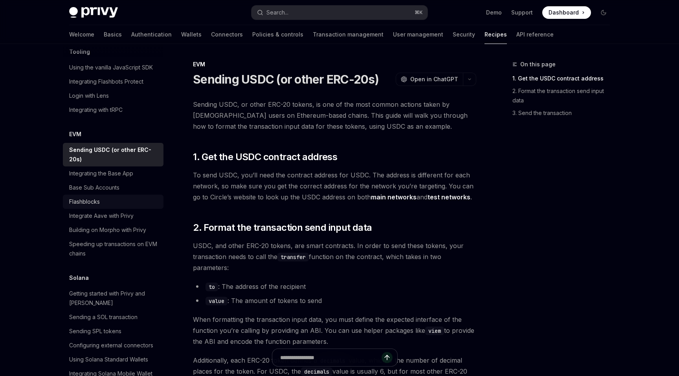
scroll to position [1040, 0]
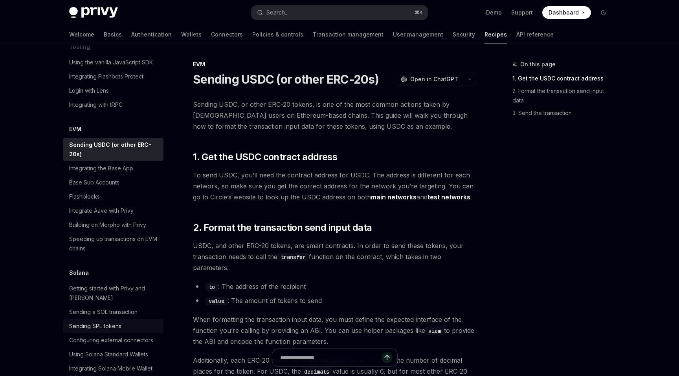
click at [134, 319] on link "Sending SPL tokens" at bounding box center [113, 326] width 101 height 14
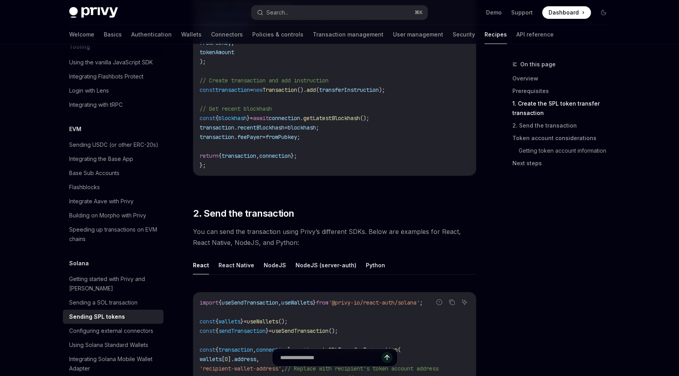
scroll to position [729, 0]
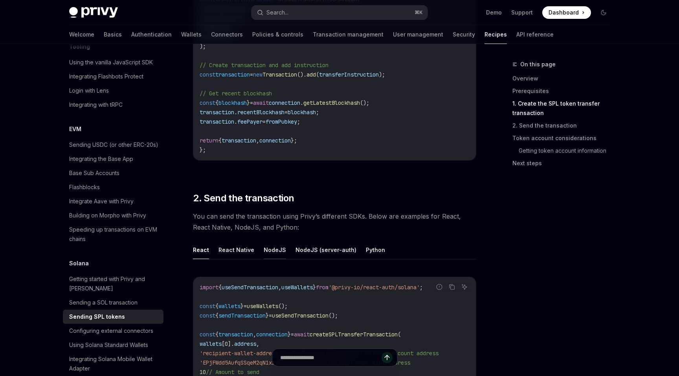
click at [267, 243] on button "NodeJS" at bounding box center [274, 250] width 22 height 18
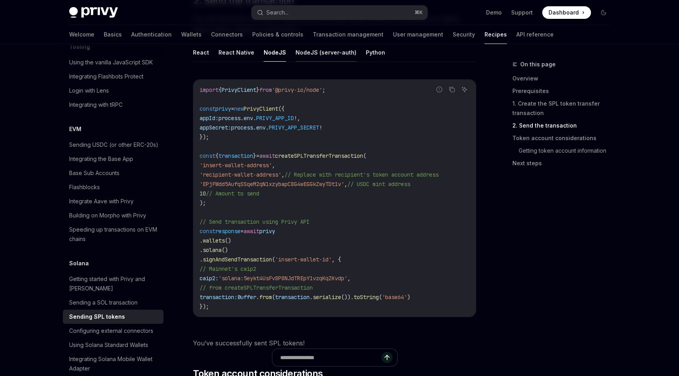
scroll to position [932, 0]
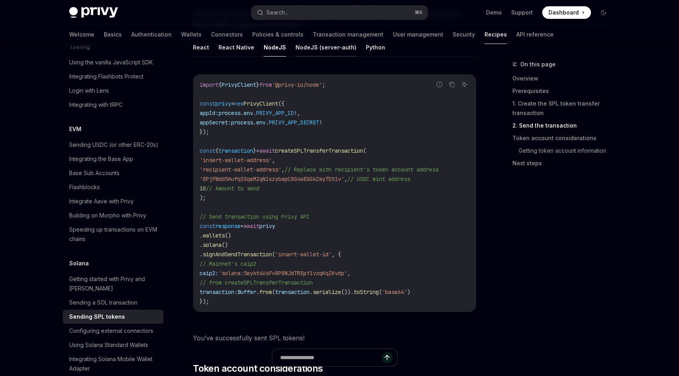
click at [317, 50] on button "NodeJS (server-auth)" at bounding box center [325, 47] width 61 height 18
type textarea "*"
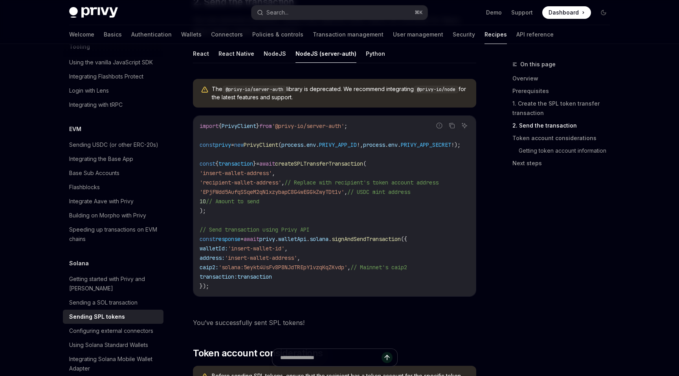
scroll to position [924, 0]
